Goal: Task Accomplishment & Management: Use online tool/utility

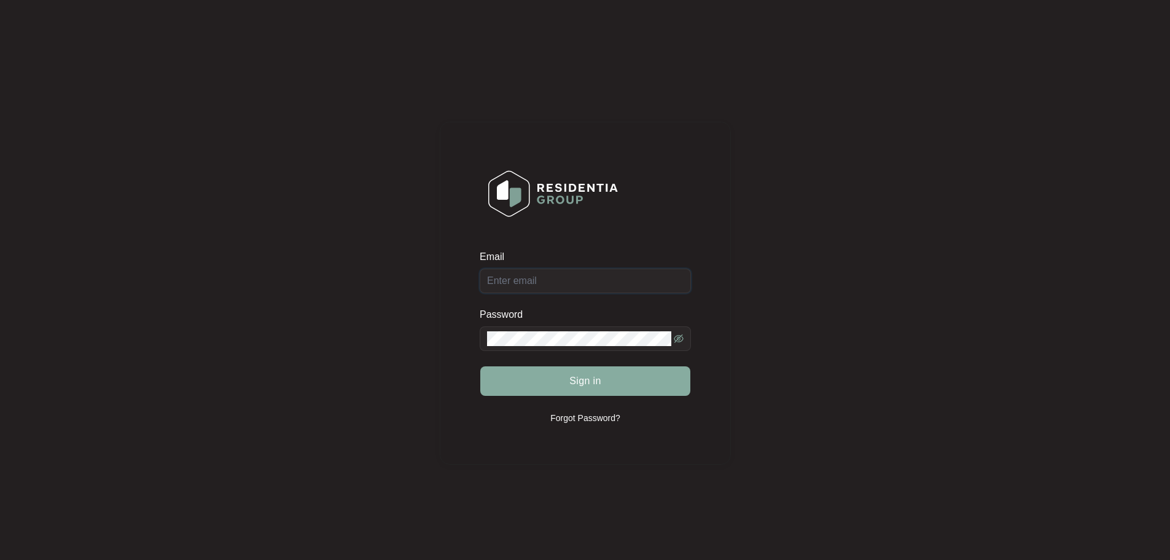
type input "[EMAIL_ADDRESS][DOMAIN_NAME]"
click at [582, 387] on span "Sign in" at bounding box center [585, 380] width 32 height 15
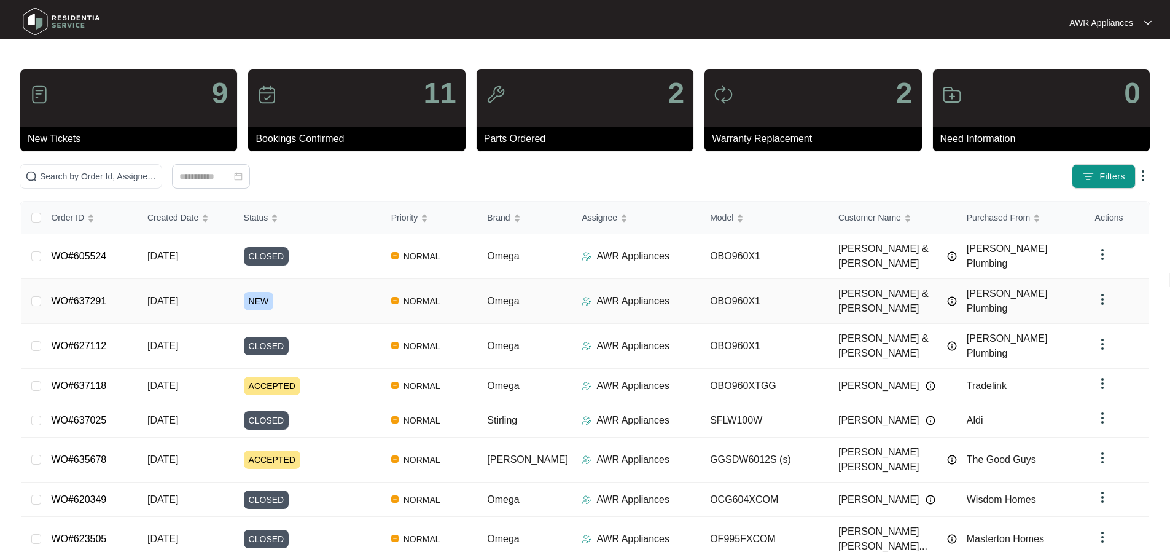
click at [173, 295] on span "[DATE]" at bounding box center [162, 300] width 31 height 10
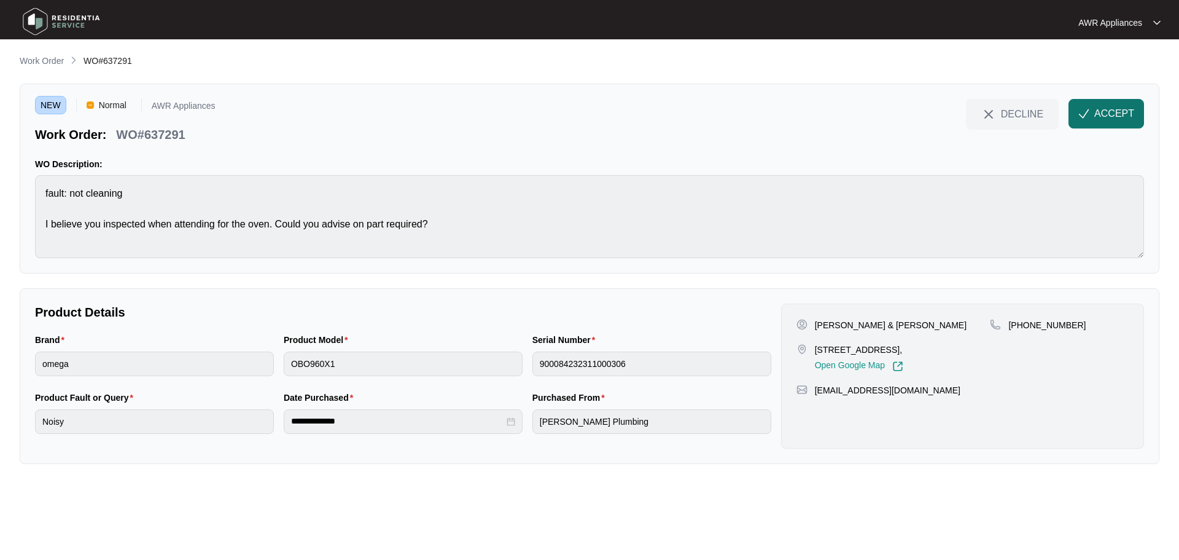
click at [1111, 109] on span "ACCEPT" at bounding box center [1115, 113] width 40 height 15
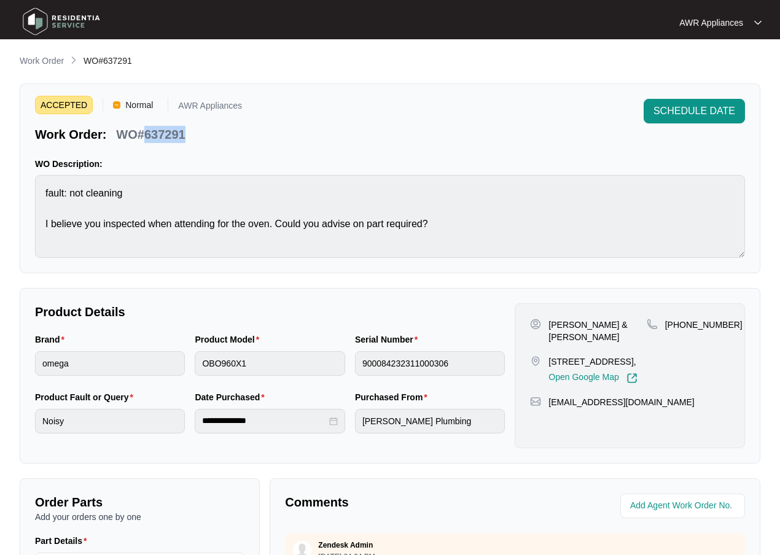
drag, startPoint x: 144, startPoint y: 134, endPoint x: 184, endPoint y: 131, distance: 40.7
click at [184, 131] on p "WO#637291" at bounding box center [150, 134] width 69 height 17
copy p "637291"
drag, startPoint x: 545, startPoint y: 405, endPoint x: 668, endPoint y: 403, distance: 122.9
click at [668, 403] on div "[EMAIL_ADDRESS][DOMAIN_NAME]" at bounding box center [630, 402] width 200 height 12
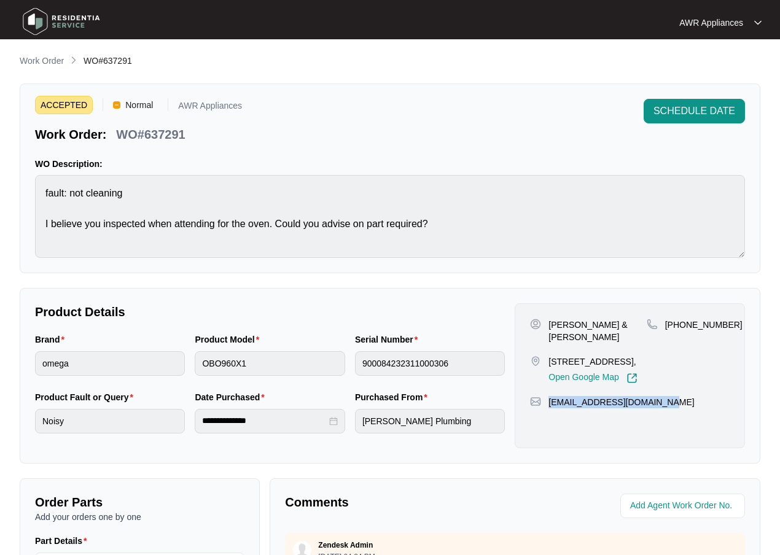
copy p "[EMAIL_ADDRESS][DOMAIN_NAME]"
drag, startPoint x: 681, startPoint y: 324, endPoint x: 724, endPoint y: 323, distance: 43.6
click at [724, 323] on div "[PHONE_NUMBER]" at bounding box center [688, 325] width 83 height 12
copy p "400727606"
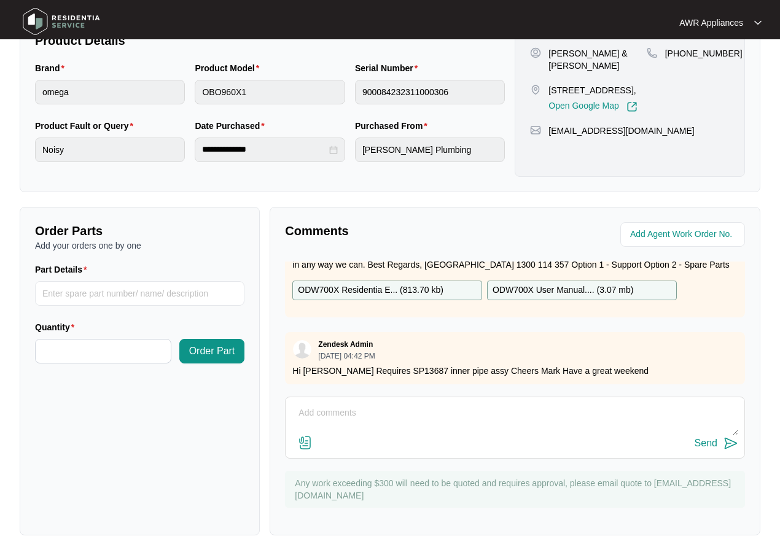
scroll to position [57, 0]
click at [356, 408] on textarea at bounding box center [515, 420] width 447 height 32
click at [371, 284] on p "ODW700X Residentia E... ( 813.70 kb )" at bounding box center [371, 291] width 146 height 14
click at [550, 284] on p "ODW700X User Manual.... ( 3.07 mb )" at bounding box center [563, 291] width 141 height 14
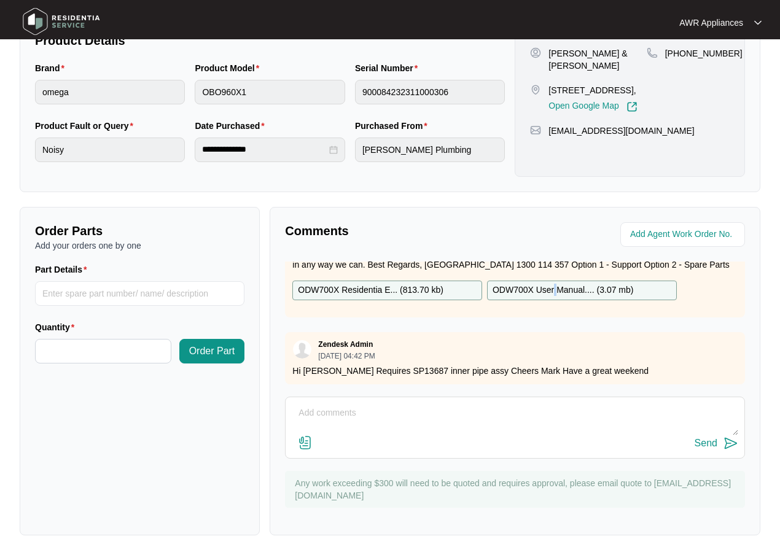
click at [550, 284] on p "ODW700X User Manual.... ( 3.07 mb )" at bounding box center [563, 291] width 141 height 14
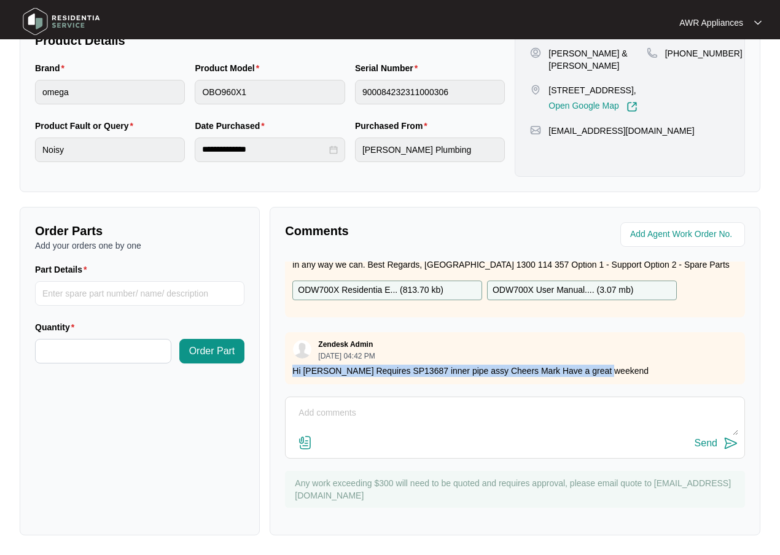
drag, startPoint x: 291, startPoint y: 362, endPoint x: 615, endPoint y: 363, distance: 324.9
click at [633, 359] on div "Zendesk Admin [DATE] 04:42 PM Hi [PERSON_NAME] Requires SP13687 inner pipe assy…" at bounding box center [515, 358] width 460 height 52
copy p "Hi [PERSON_NAME] Requires SP13687 inner pipe assy Cheers Mark Have a great week…"
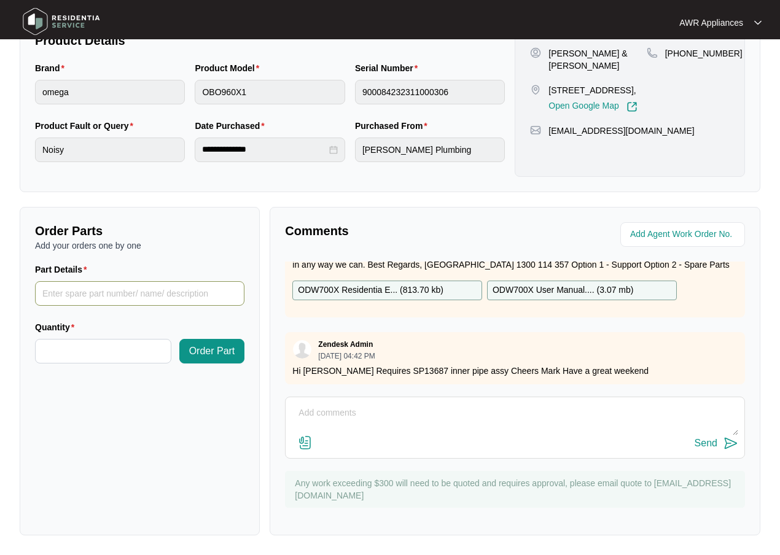
drag, startPoint x: 62, startPoint y: 291, endPoint x: 81, endPoint y: 286, distance: 19.8
click at [64, 291] on input "Part Details" at bounding box center [139, 293] width 209 height 25
type input "SP13687 Inner Pipe"
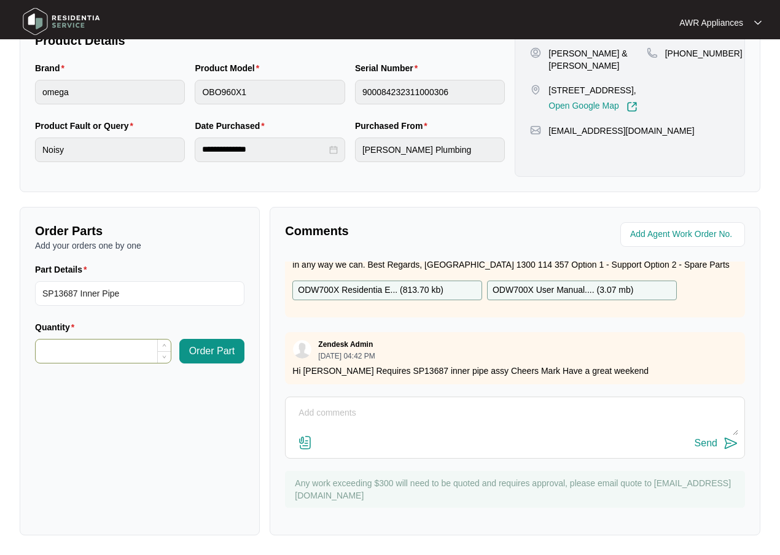
click at [79, 354] on input "Quantity" at bounding box center [103, 351] width 135 height 23
type input "*"
click at [206, 348] on span "Order Part" at bounding box center [212, 351] width 46 height 15
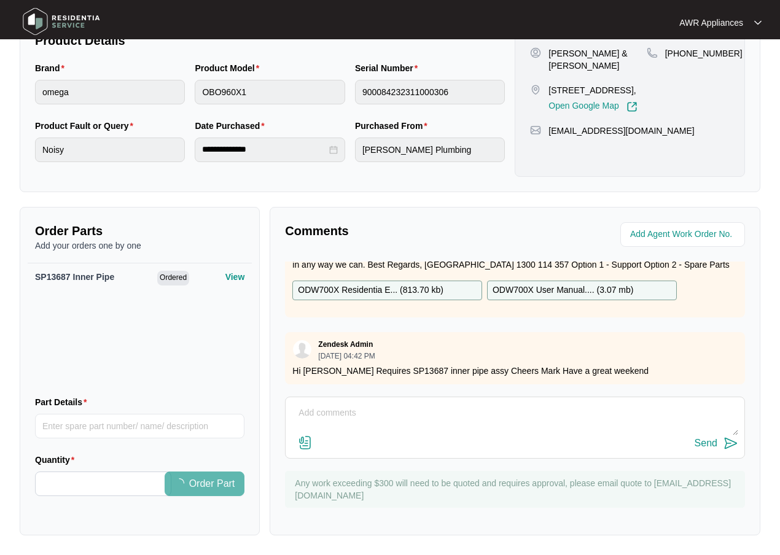
scroll to position [0, 0]
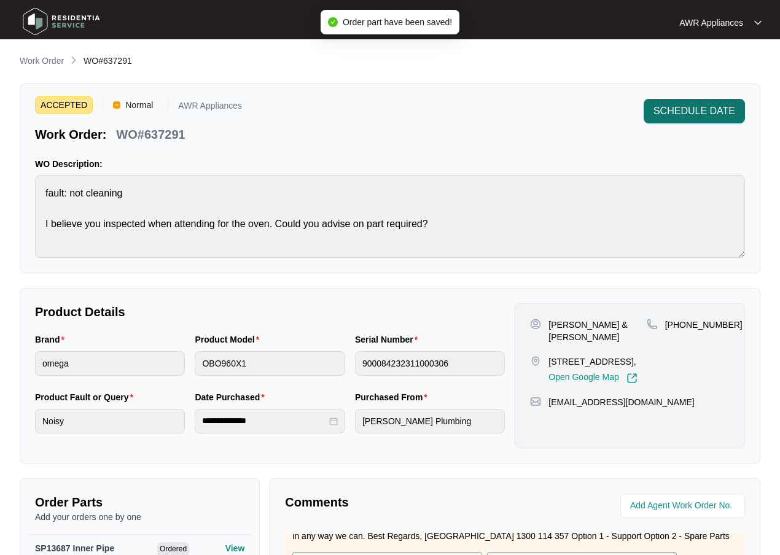
click at [719, 110] on span "SCHEDULE DATE" at bounding box center [695, 111] width 82 height 15
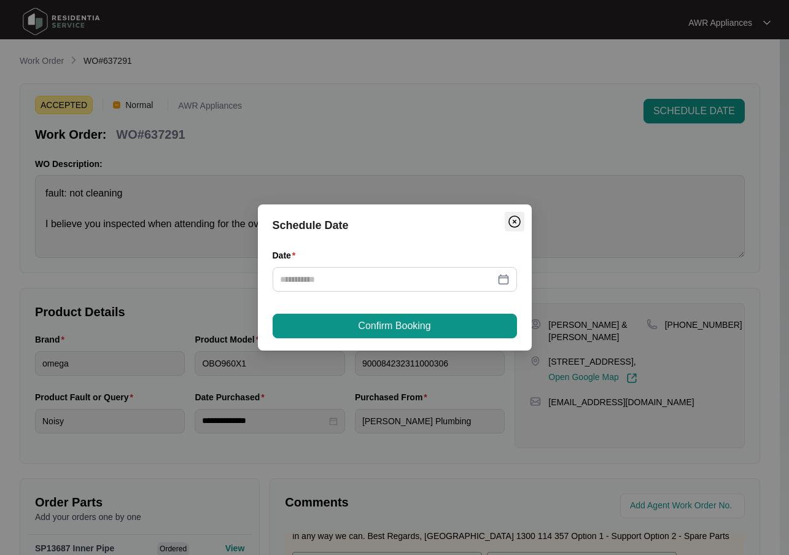
click at [515, 217] on img "Close" at bounding box center [514, 221] width 15 height 15
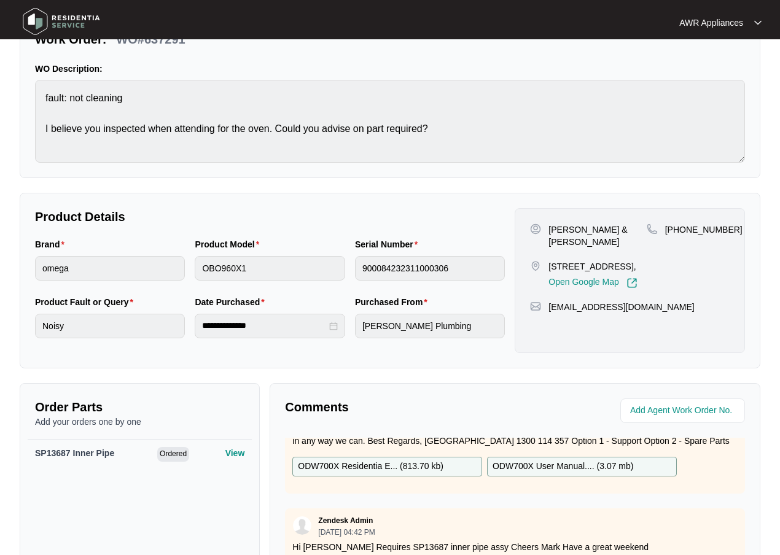
scroll to position [272, 0]
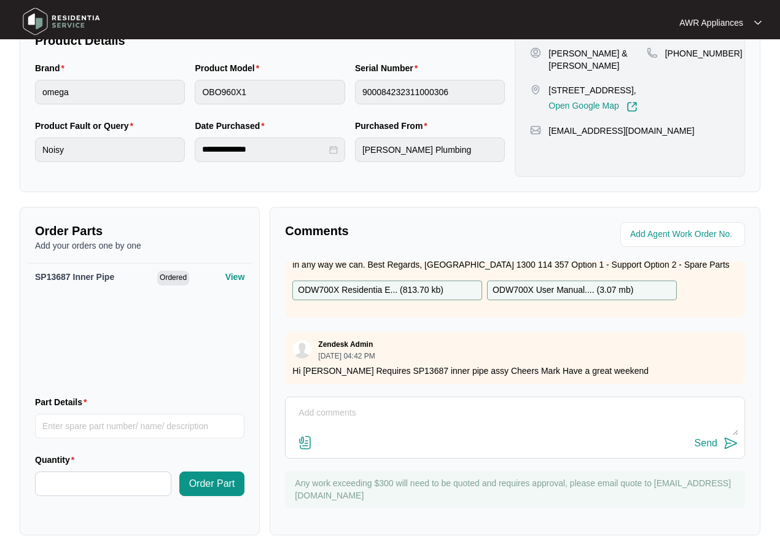
click at [354, 405] on textarea at bounding box center [515, 420] width 447 height 32
type textarea "Parts ordered."
click at [712, 443] on div "Send" at bounding box center [706, 443] width 23 height 11
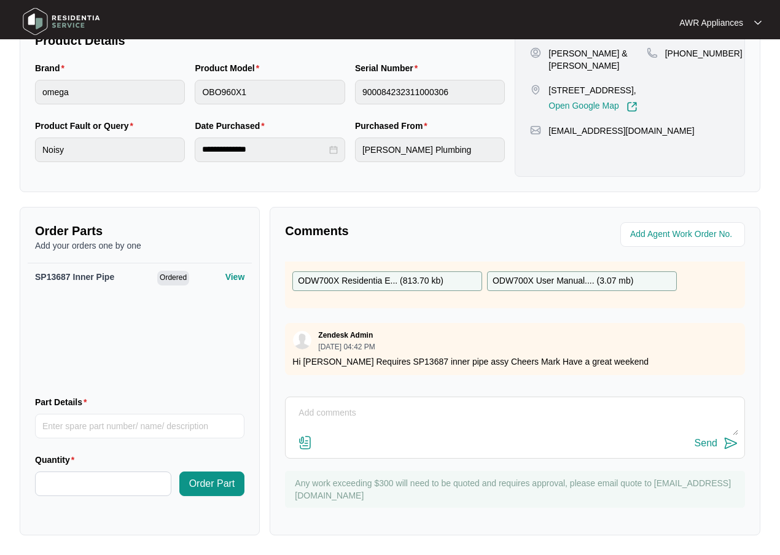
click at [334, 415] on textarea at bounding box center [515, 420] width 447 height 32
type textarea "Info in this work order has the oven model listed, not the DW."
click at [706, 447] on div "Send" at bounding box center [706, 443] width 23 height 11
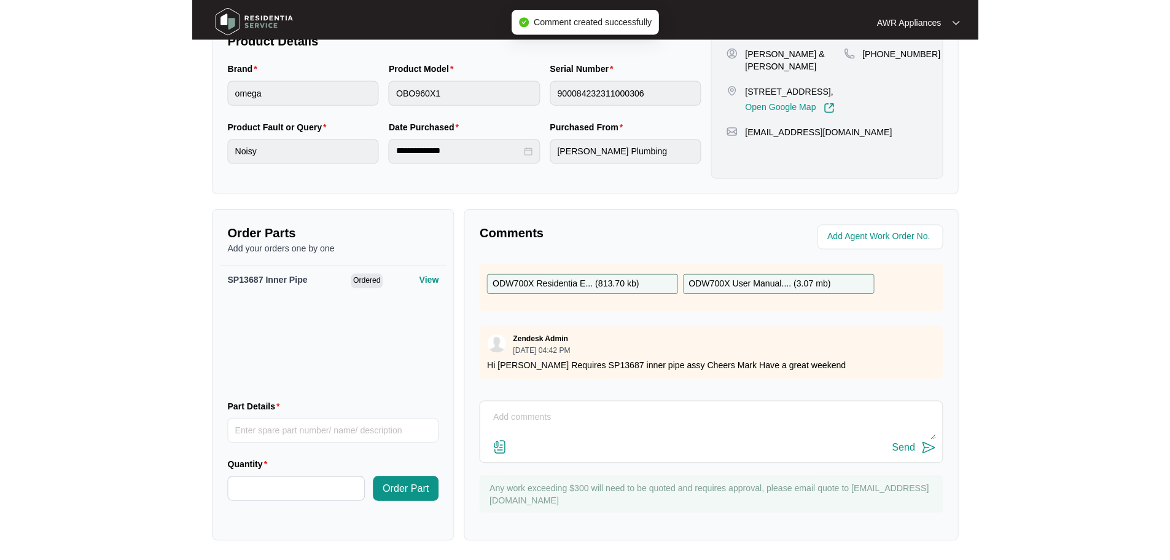
scroll to position [258, 0]
